Goal: Information Seeking & Learning: Learn about a topic

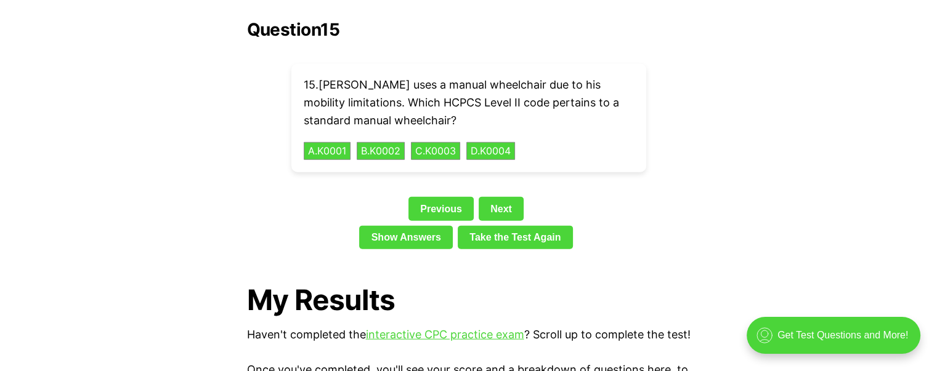
scroll to position [2823, 0]
click at [331, 142] on button "A . K0001" at bounding box center [326, 151] width 49 height 19
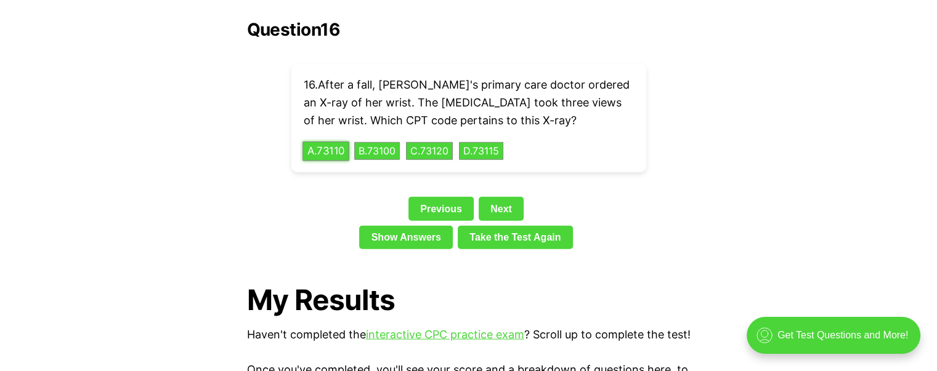
click at [340, 142] on button "A . 73110" at bounding box center [325, 151] width 47 height 19
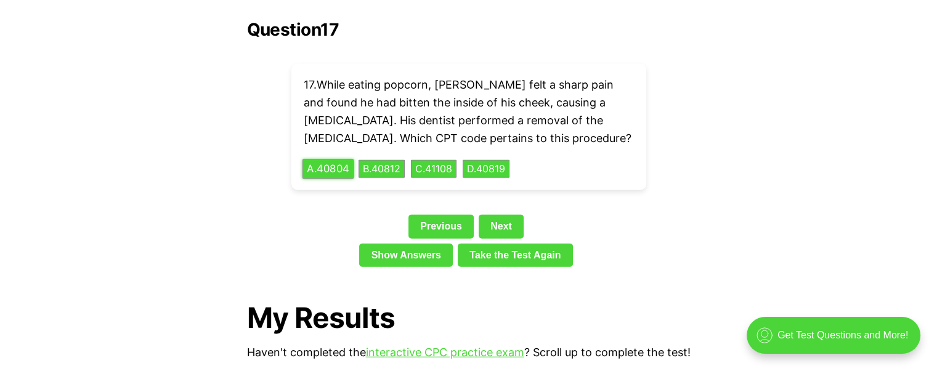
click at [328, 160] on button "A . 40804" at bounding box center [327, 169] width 51 height 19
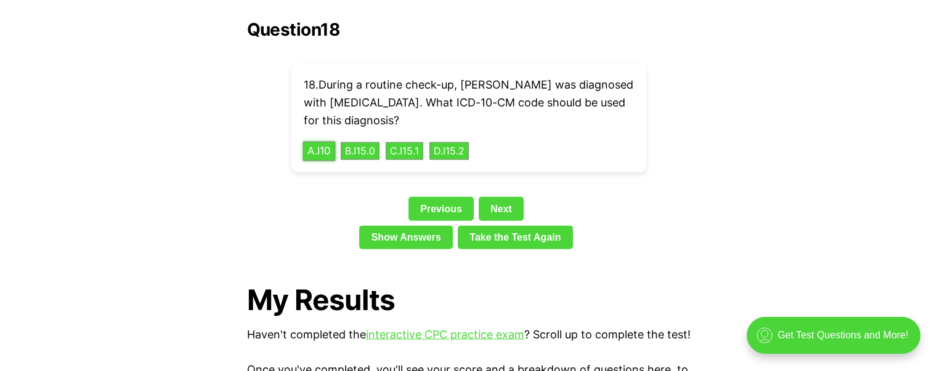
click at [325, 142] on button "A . I10" at bounding box center [318, 151] width 33 height 19
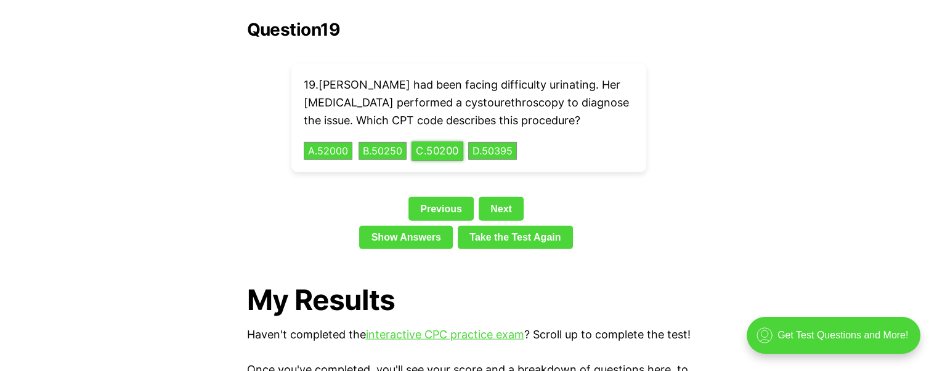
click at [439, 142] on button "C . 50200" at bounding box center [438, 151] width 52 height 19
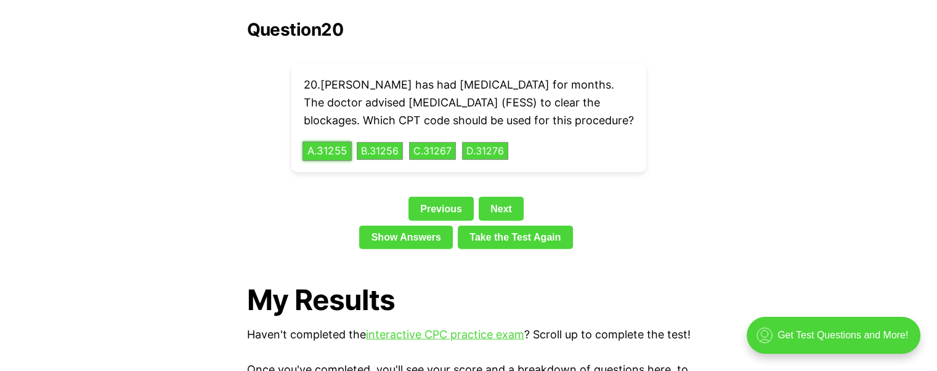
click at [324, 151] on button "A . 31255" at bounding box center [326, 151] width 49 height 19
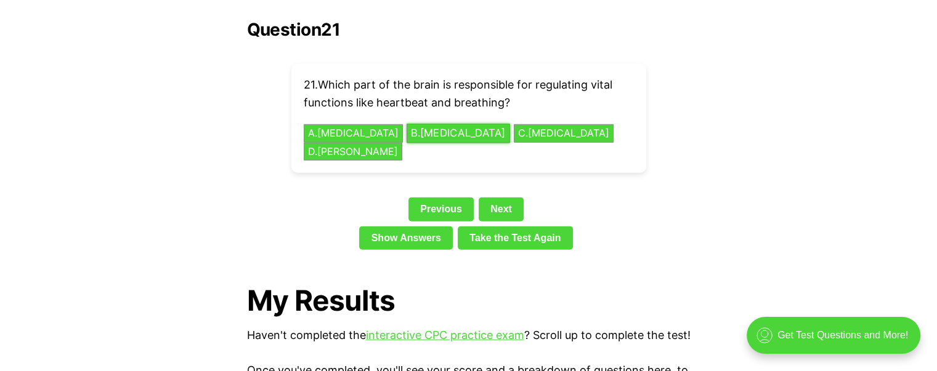
click at [407, 124] on button "B . [MEDICAL_DATA]" at bounding box center [458, 133] width 103 height 19
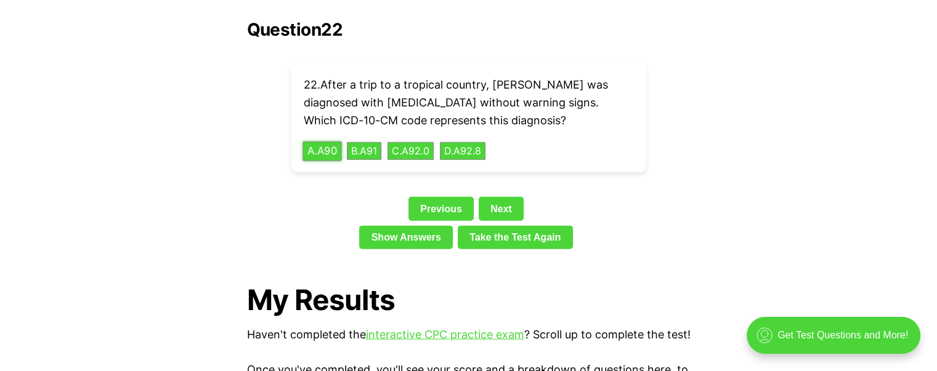
click at [325, 142] on button "A . A90" at bounding box center [321, 151] width 39 height 19
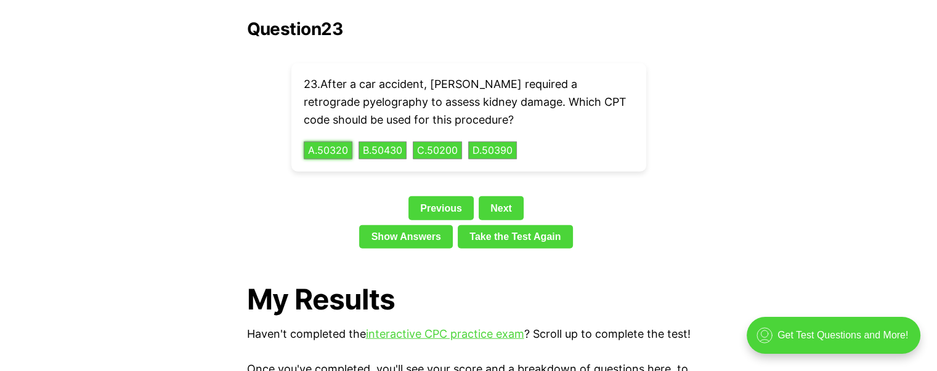
scroll to position [2834, 0]
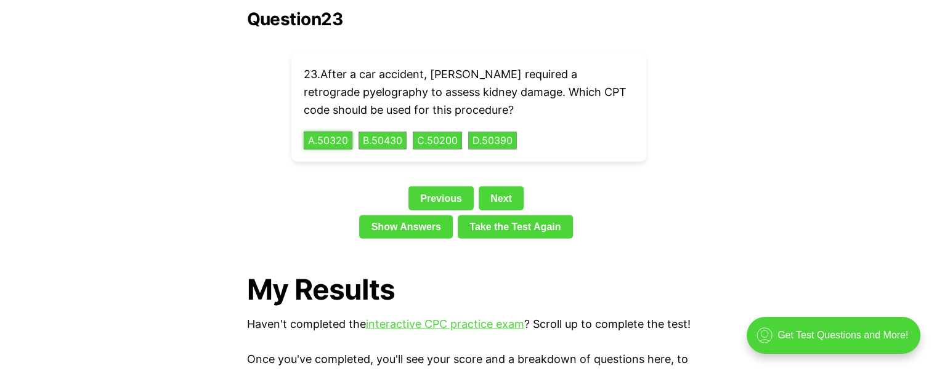
click at [304, 132] on button "A . 50320" at bounding box center [328, 141] width 49 height 18
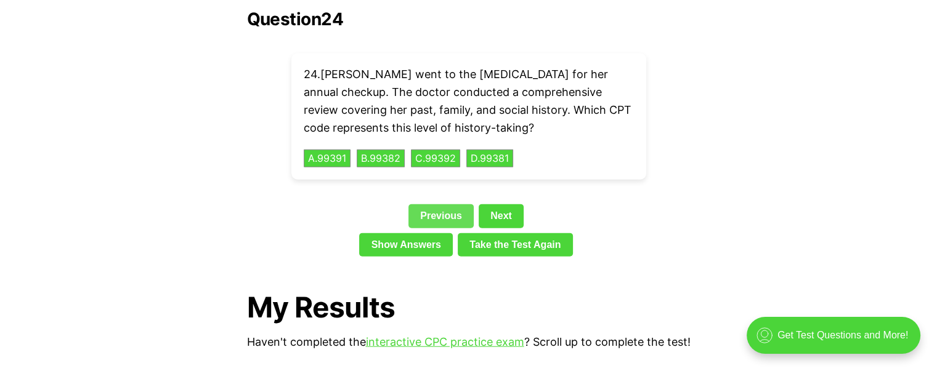
click at [449, 205] on link "Previous" at bounding box center [440, 216] width 65 height 23
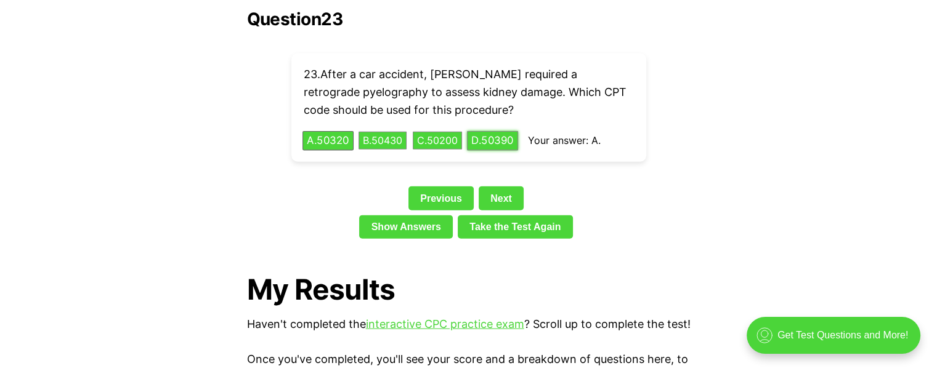
click at [516, 131] on button "D . 50390" at bounding box center [492, 140] width 51 height 19
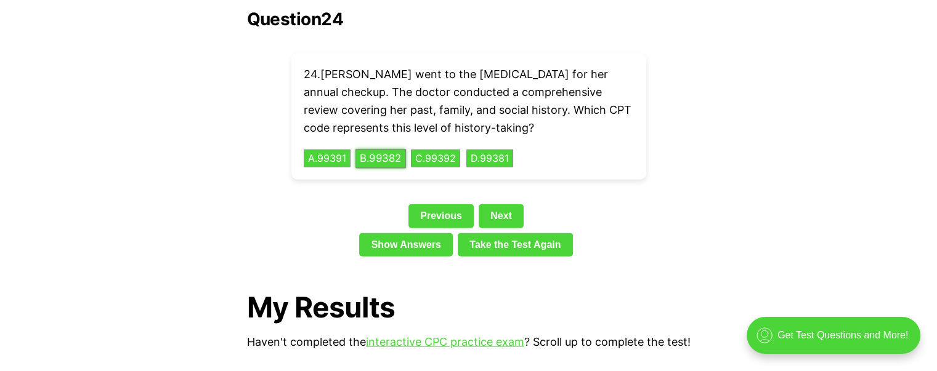
click at [379, 149] on button "B . 99382" at bounding box center [380, 158] width 51 height 19
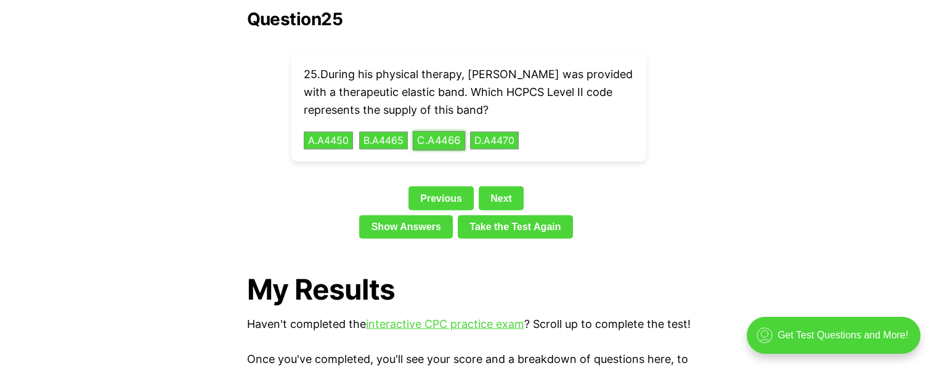
click at [455, 131] on button "C . A4466" at bounding box center [438, 140] width 52 height 19
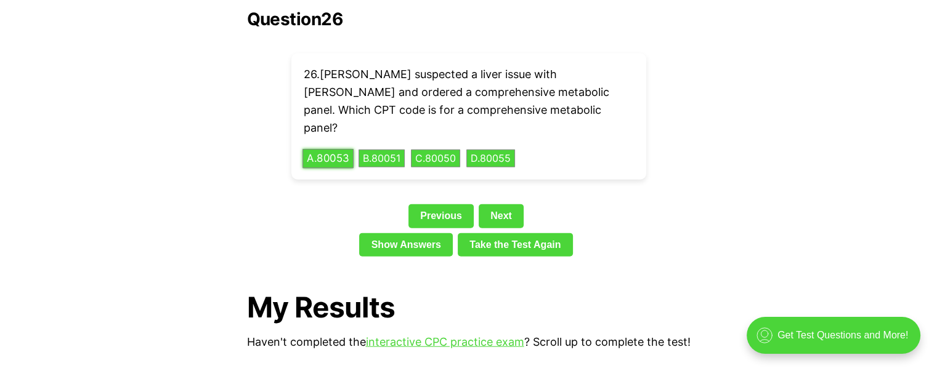
click at [337, 149] on button "A . 80053" at bounding box center [327, 158] width 51 height 19
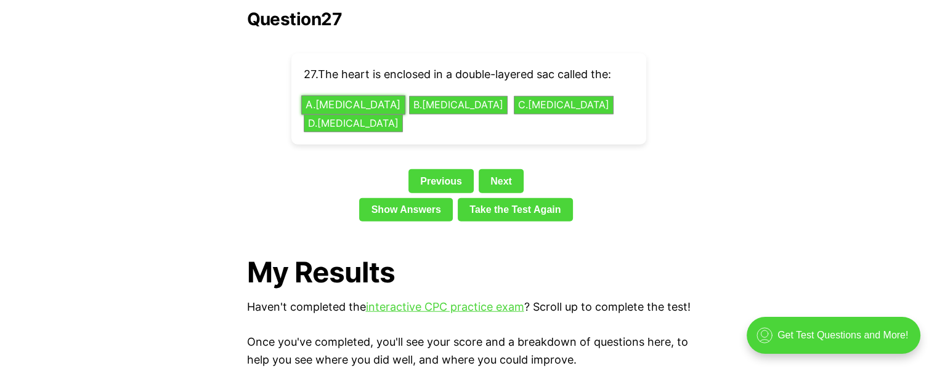
click at [351, 96] on button "A . [MEDICAL_DATA]" at bounding box center [353, 105] width 104 height 19
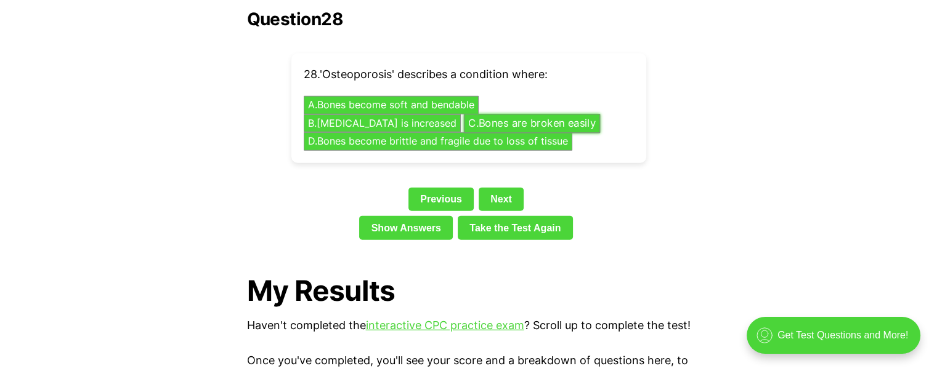
click at [463, 114] on button "C . Bones are broken easily" at bounding box center [531, 123] width 137 height 19
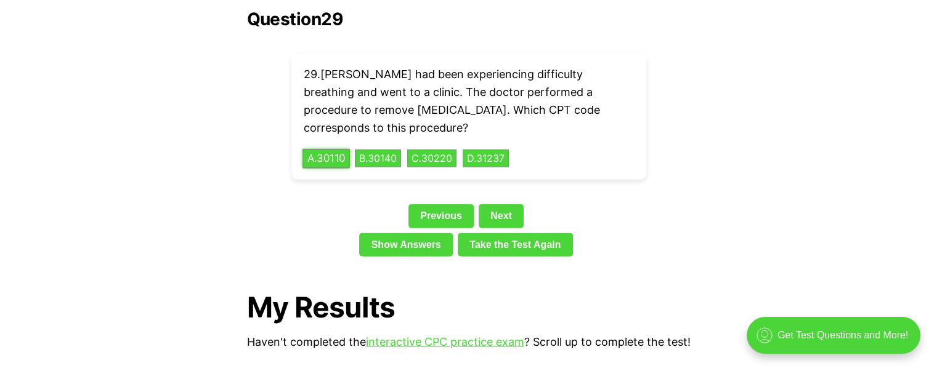
click at [330, 149] on button "A . 30110" at bounding box center [325, 158] width 47 height 19
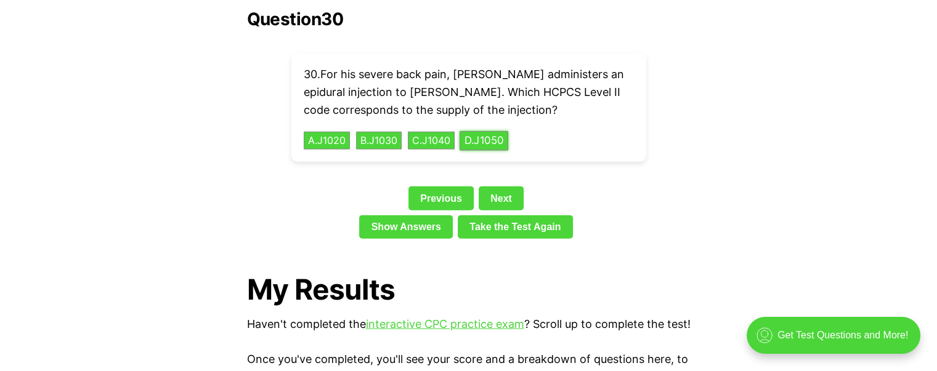
click at [495, 131] on button "D . J1050" at bounding box center [484, 140] width 49 height 19
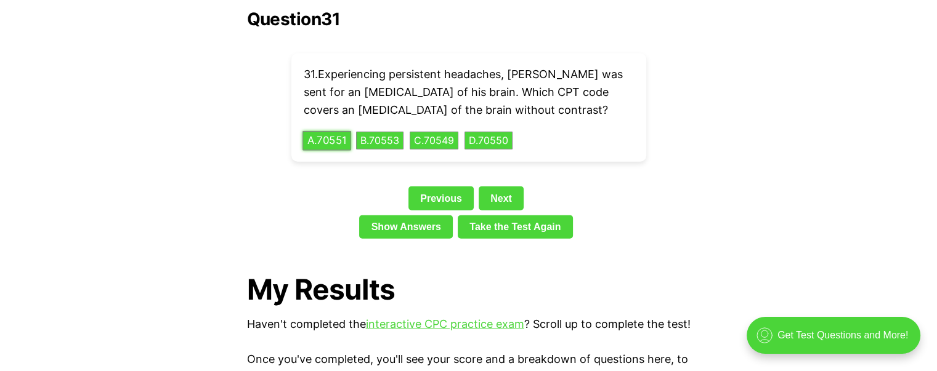
click at [338, 131] on button "A . 70551" at bounding box center [326, 140] width 49 height 19
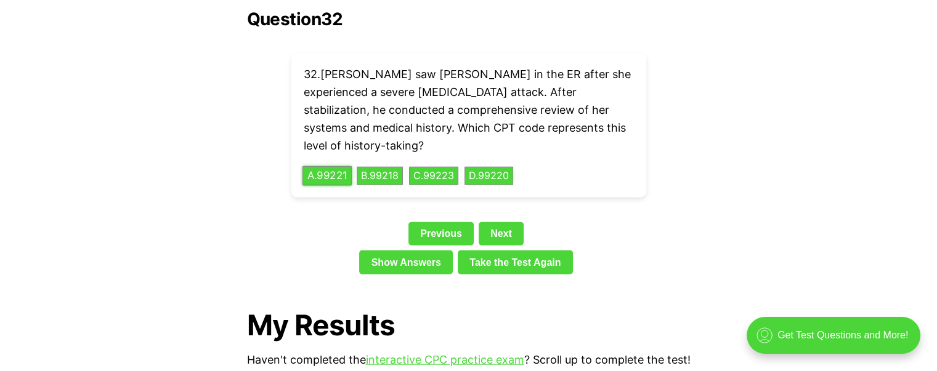
click at [343, 167] on button "A . 99221" at bounding box center [326, 176] width 49 height 19
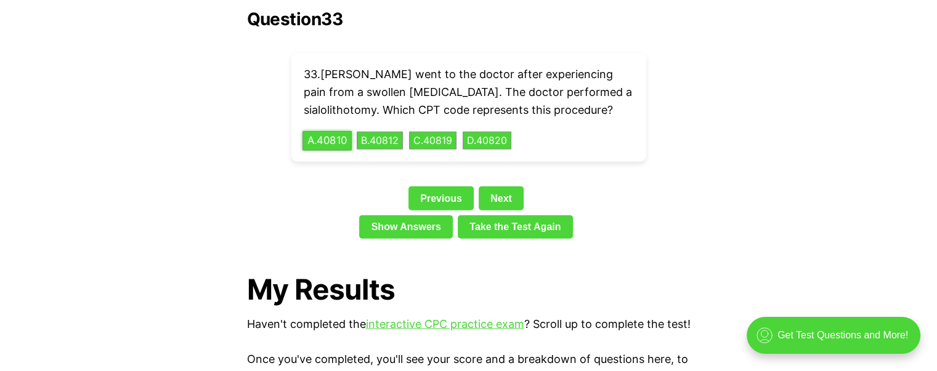
click at [336, 131] on button "A . 40810" at bounding box center [326, 140] width 49 height 19
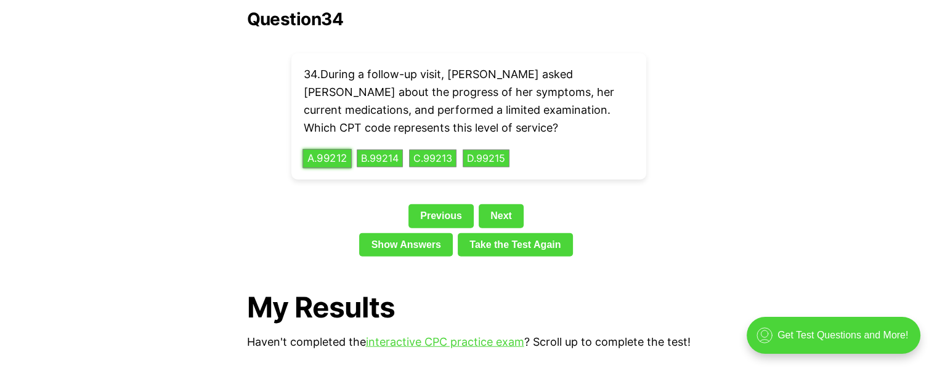
click at [318, 149] on button "A . 99212" at bounding box center [326, 158] width 49 height 19
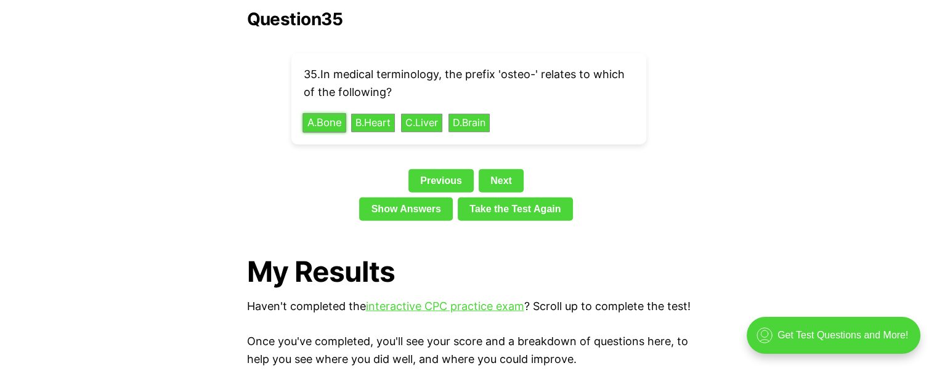
click at [325, 113] on button "A . Bone" at bounding box center [323, 122] width 43 height 19
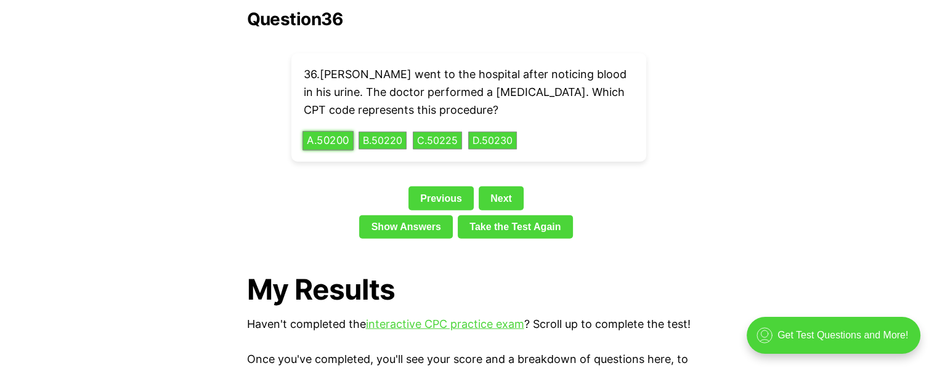
click at [330, 131] on button "A . 50200" at bounding box center [327, 140] width 51 height 19
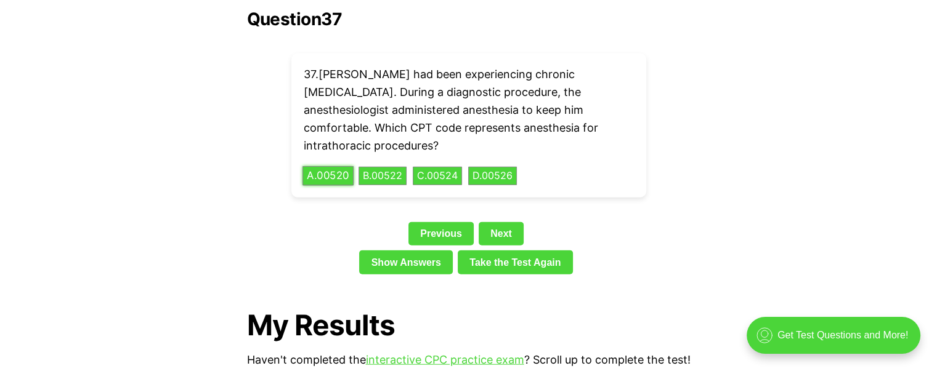
click at [315, 167] on button "A . 00520" at bounding box center [327, 176] width 51 height 19
